Goal: Task Accomplishment & Management: Manage account settings

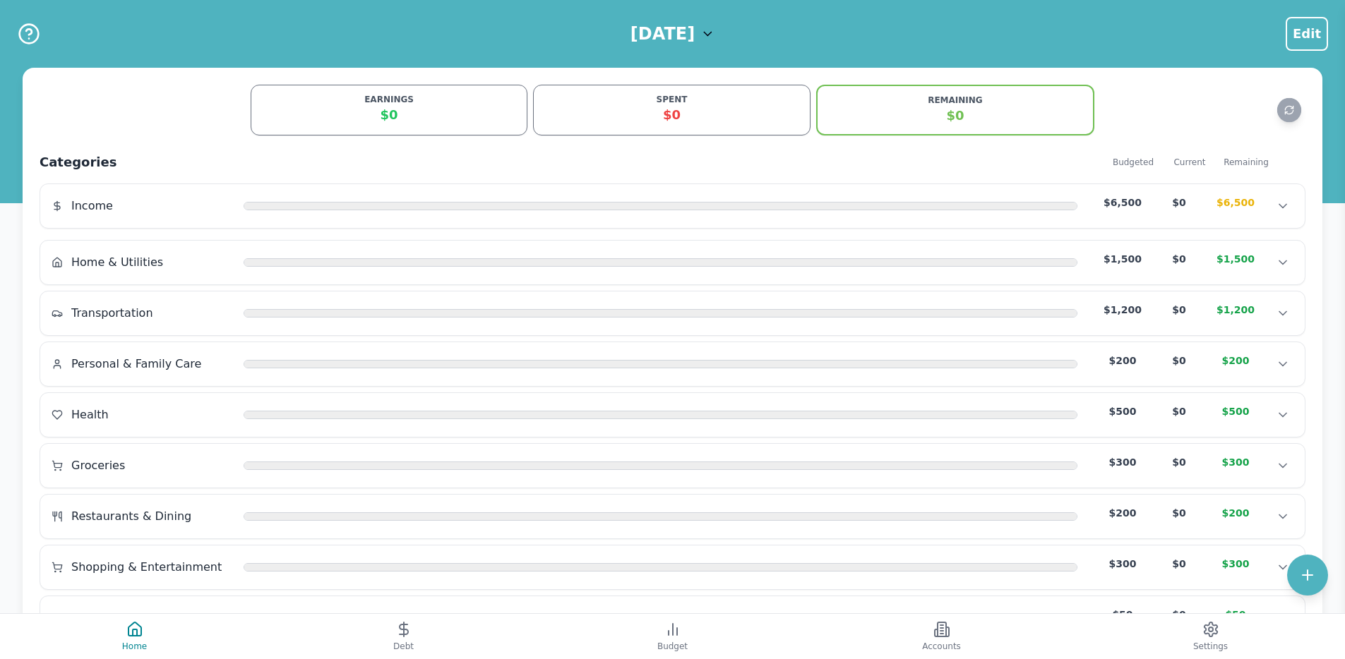
click at [755, 167] on h2 "Categories" at bounding box center [572, 162] width 1065 height 20
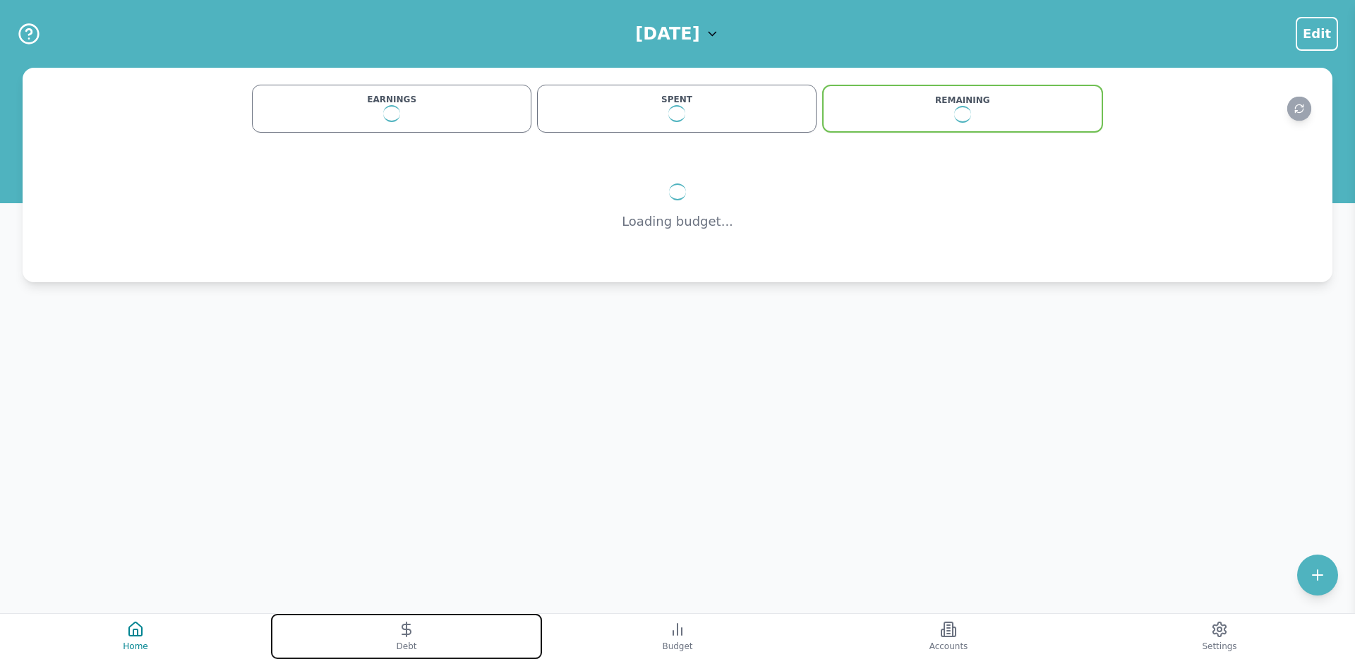
click at [416, 642] on span "Debt" at bounding box center [407, 646] width 20 height 11
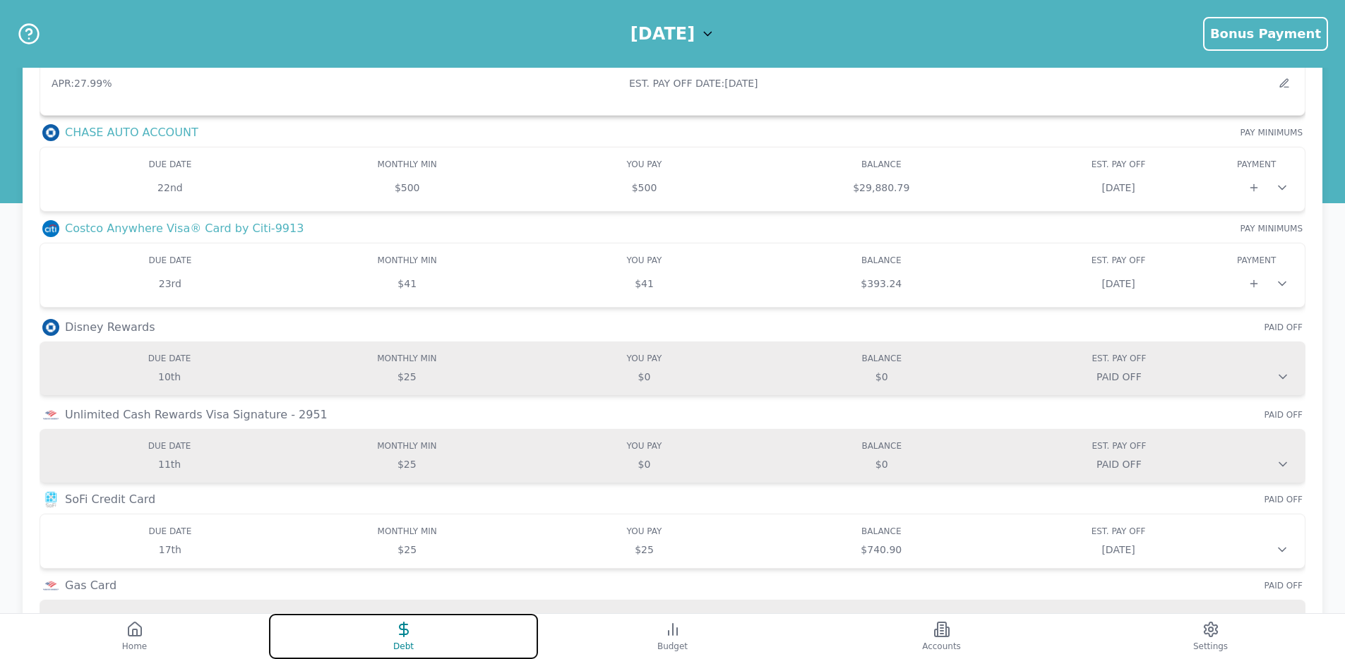
scroll to position [407, 0]
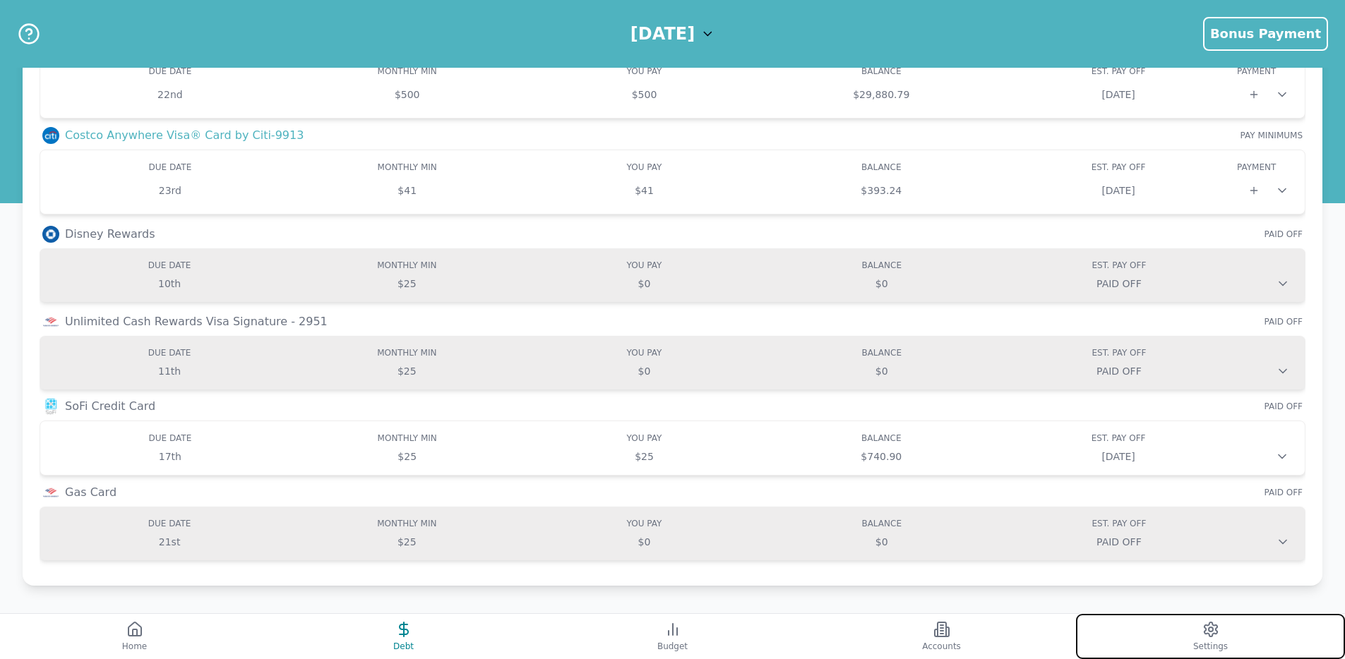
click at [1205, 630] on icon at bounding box center [1209, 630] width 13 height 14
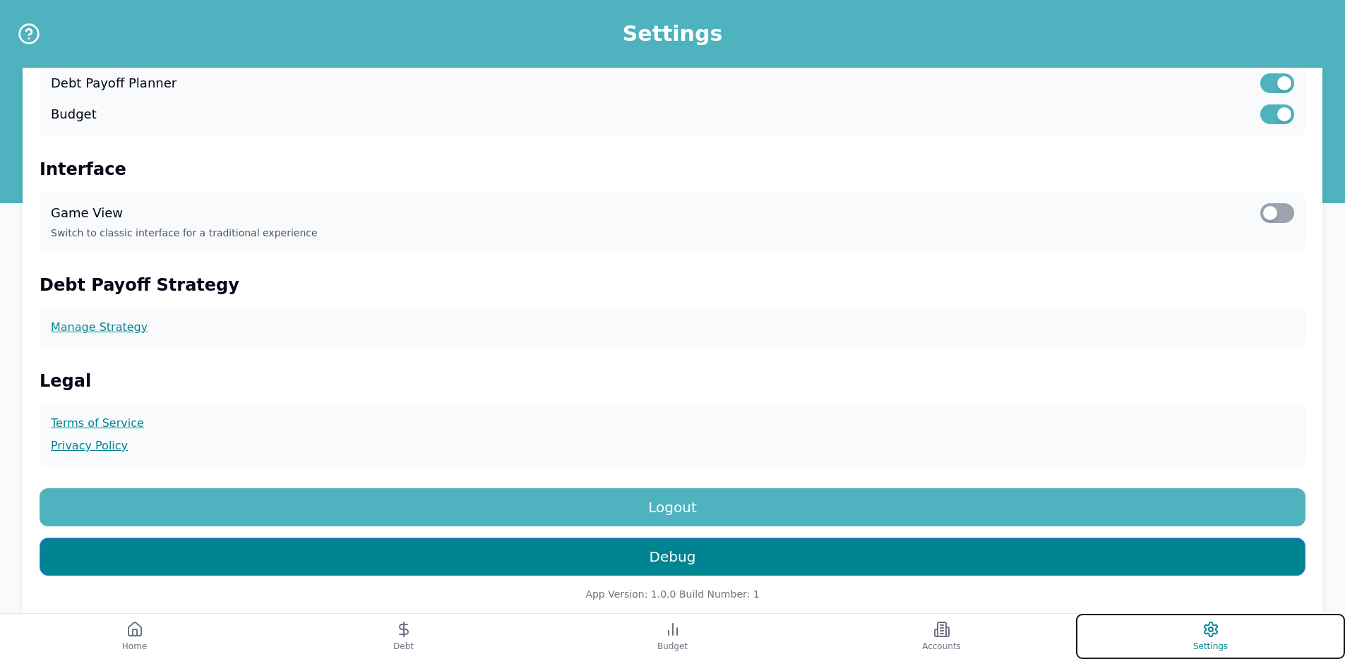
scroll to position [360, 0]
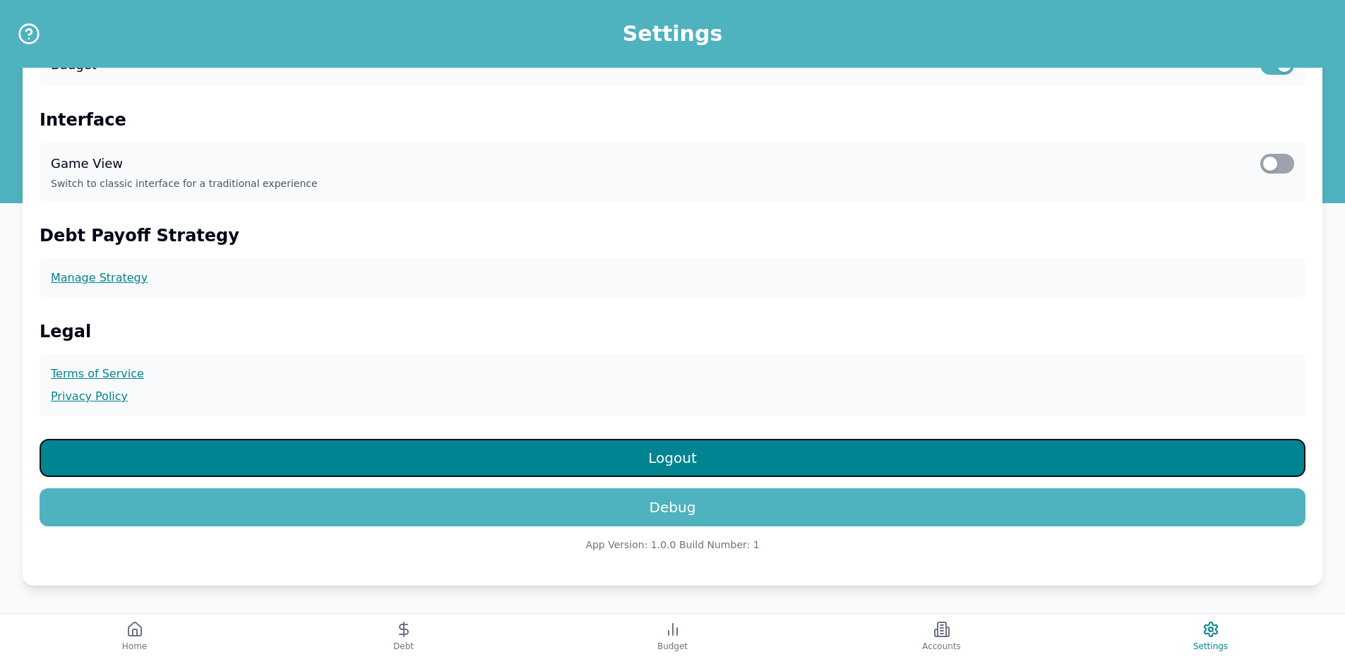
click at [692, 463] on button "Logout" at bounding box center [673, 458] width 1266 height 38
